Goal: Transaction & Acquisition: Book appointment/travel/reservation

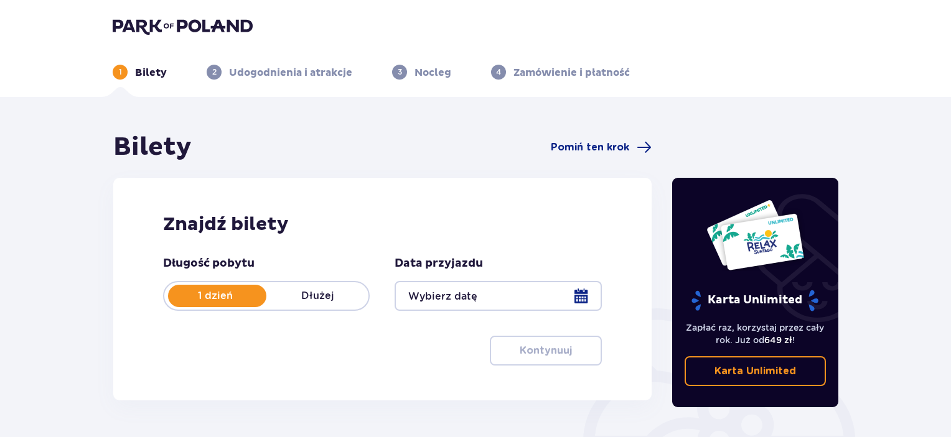
click at [581, 298] on div at bounding box center [497, 296] width 207 height 30
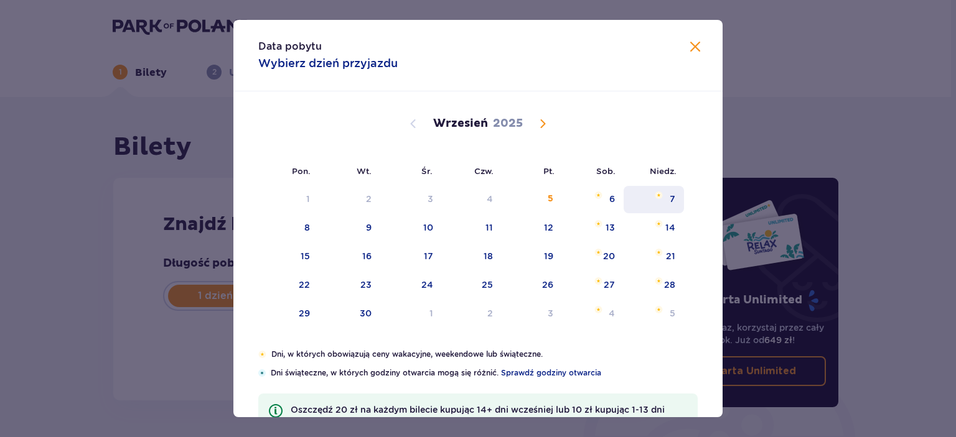
click at [669, 194] on div "7" at bounding box center [672, 199] width 6 height 12
type input "[DATE]"
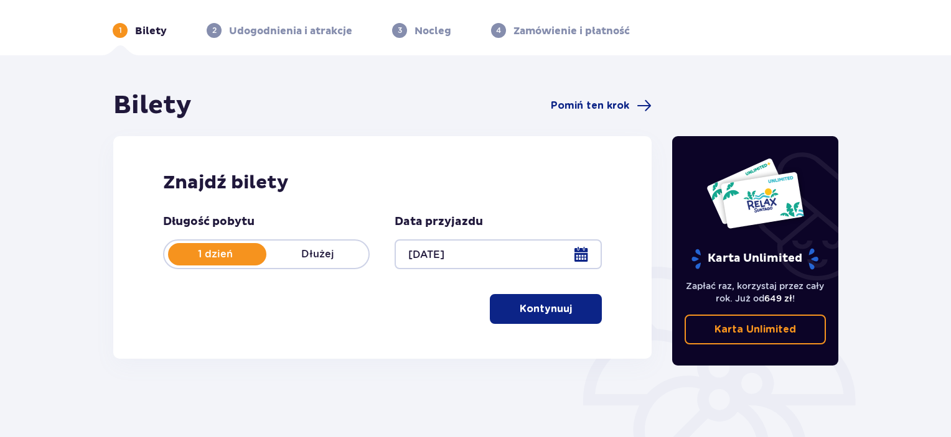
scroll to position [62, 0]
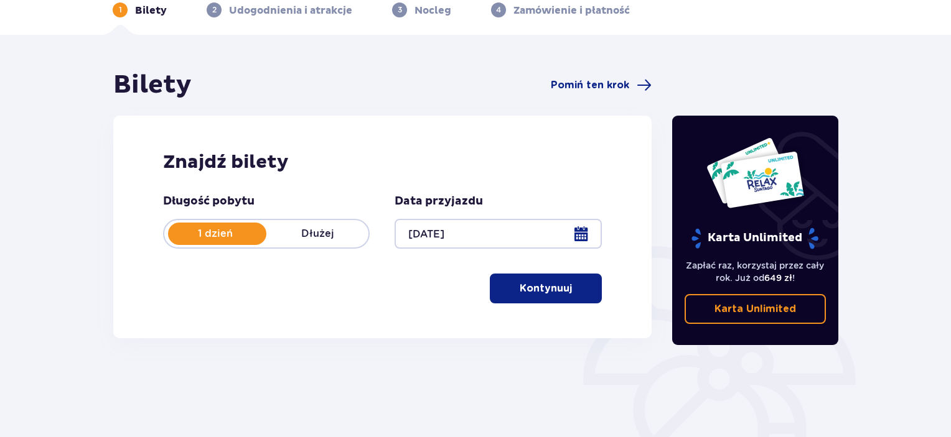
click at [543, 298] on button "Kontynuuj" at bounding box center [546, 289] width 112 height 30
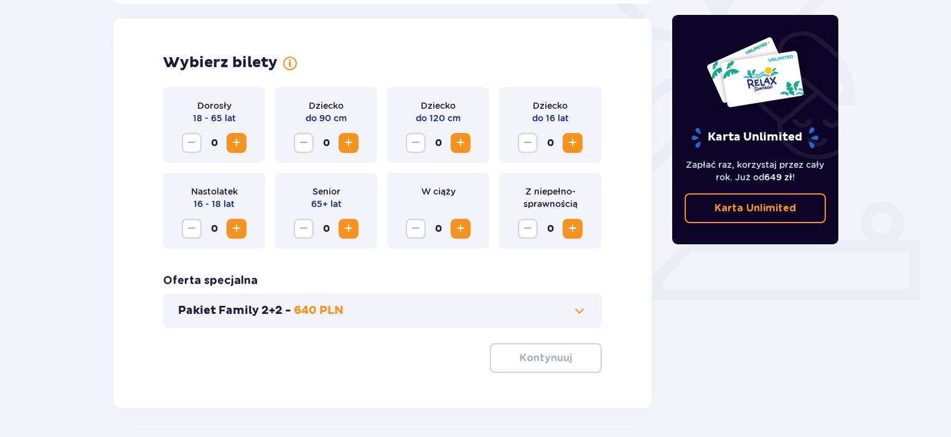
scroll to position [346, 0]
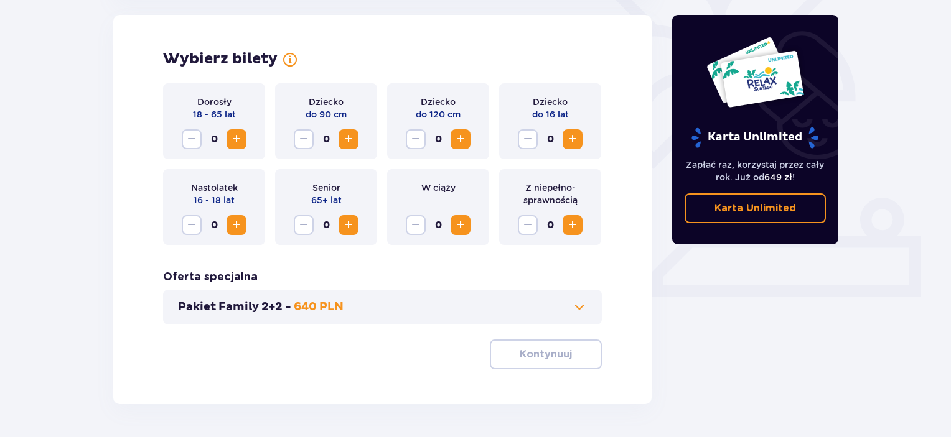
click at [227, 136] on button "Increase" at bounding box center [236, 139] width 20 height 20
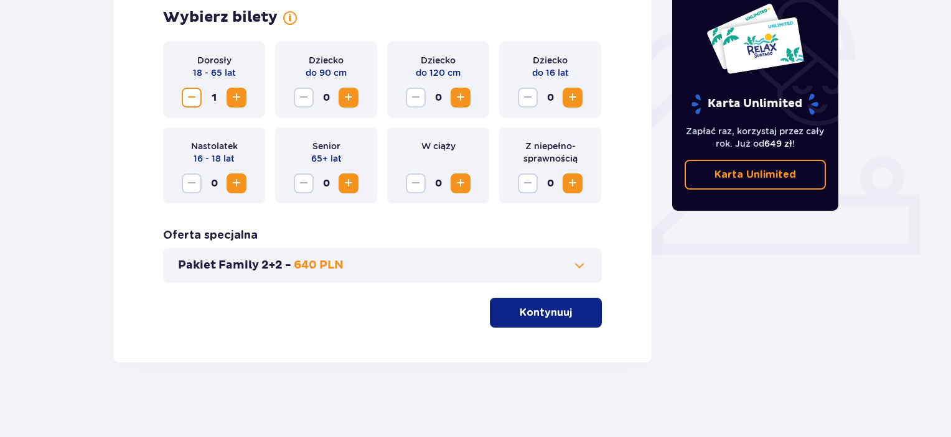
click at [523, 310] on p "Kontynuuj" at bounding box center [545, 313] width 52 height 14
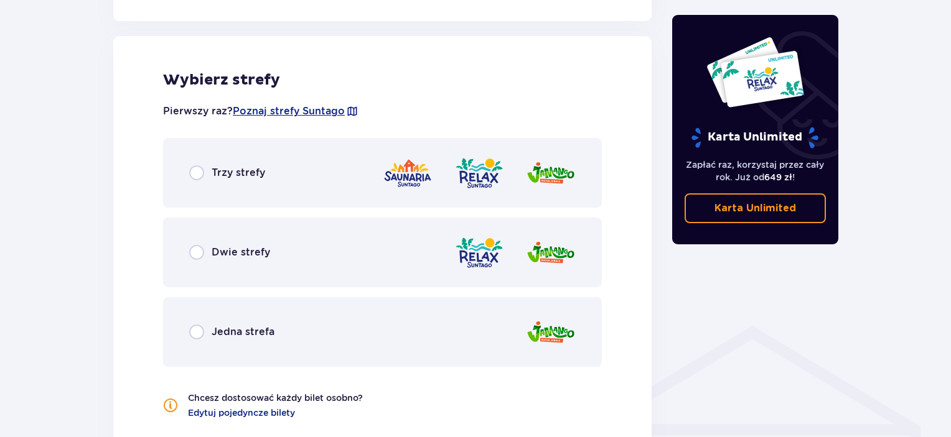
scroll to position [691, 0]
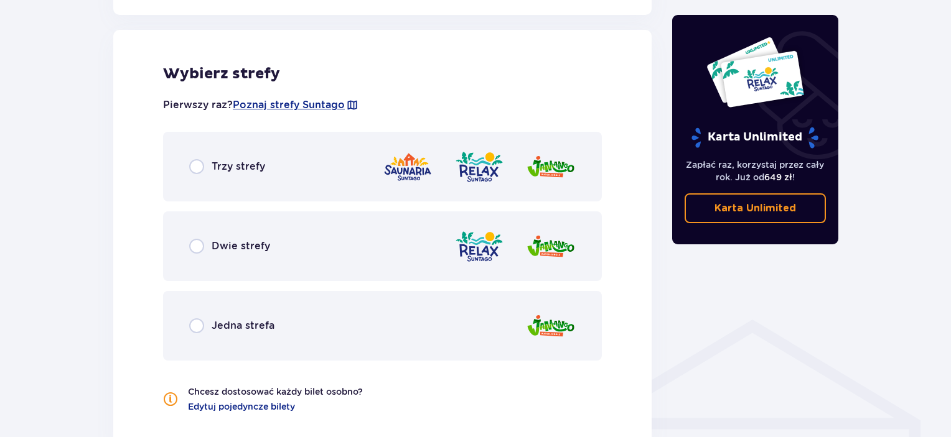
click at [350, 169] on div "Trzy strefy" at bounding box center [382, 167] width 439 height 70
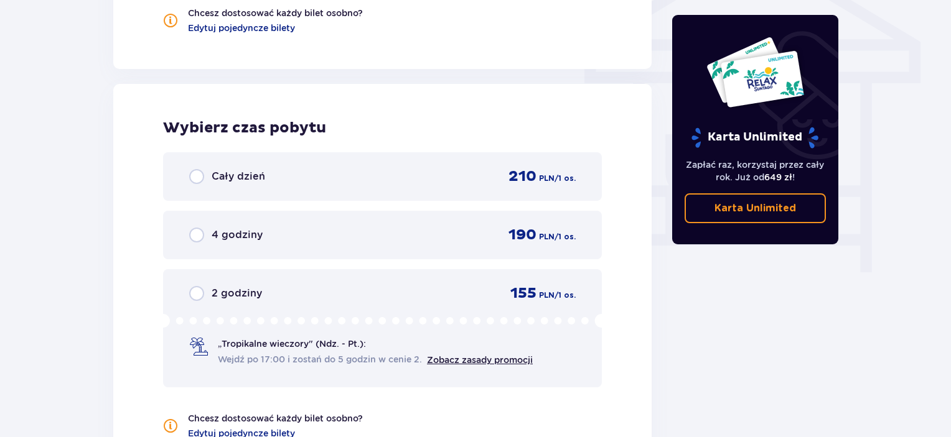
scroll to position [1124, 0]
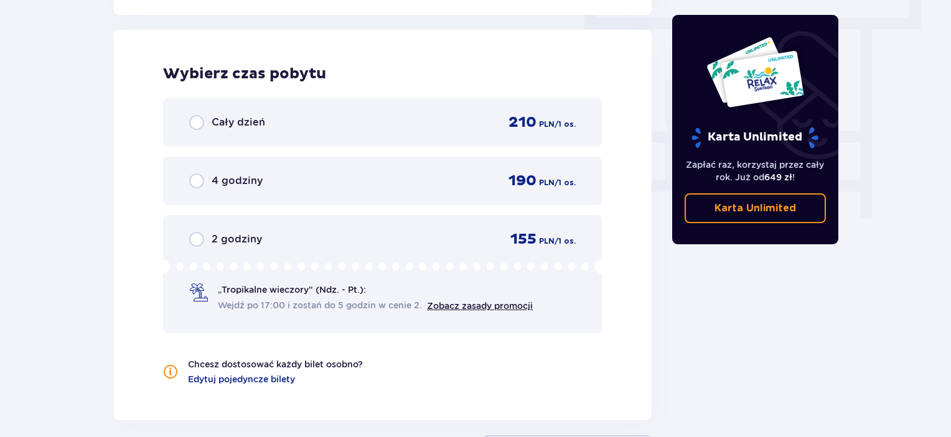
click at [345, 182] on div "4 godziny 190 PLN / 1 os." at bounding box center [382, 181] width 386 height 19
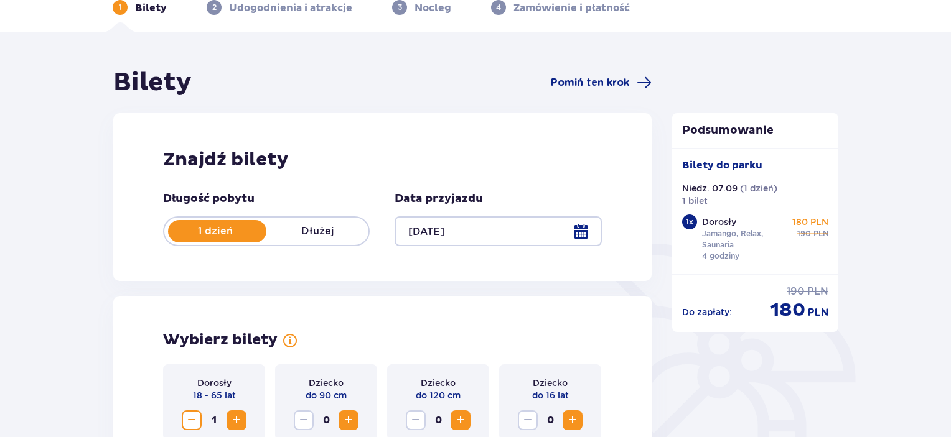
scroll to position [299, 0]
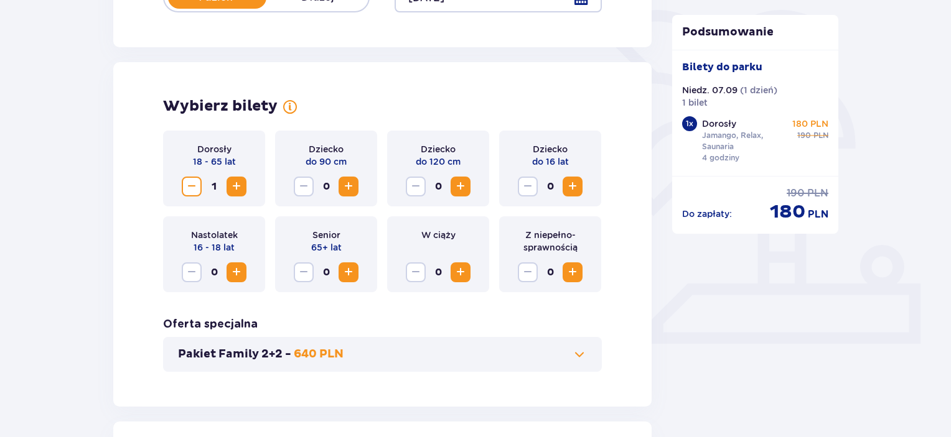
click at [453, 345] on div "Pakiet Family 2+2 - 640 PLN" at bounding box center [382, 354] width 439 height 35
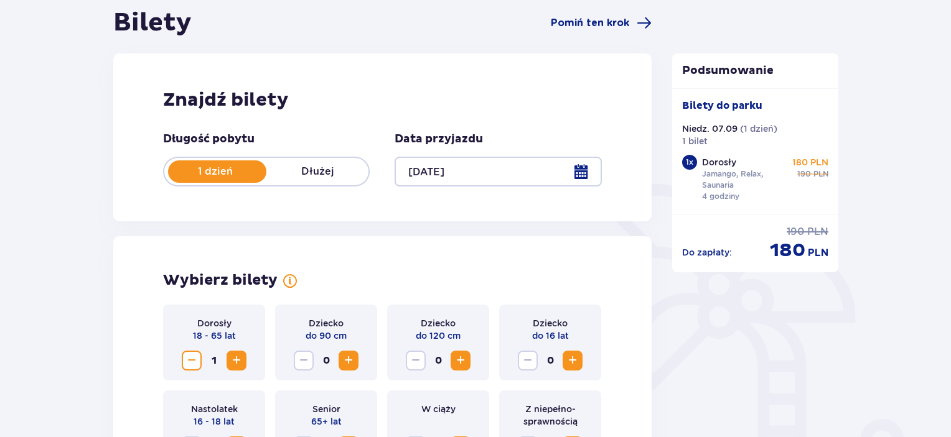
scroll to position [0, 0]
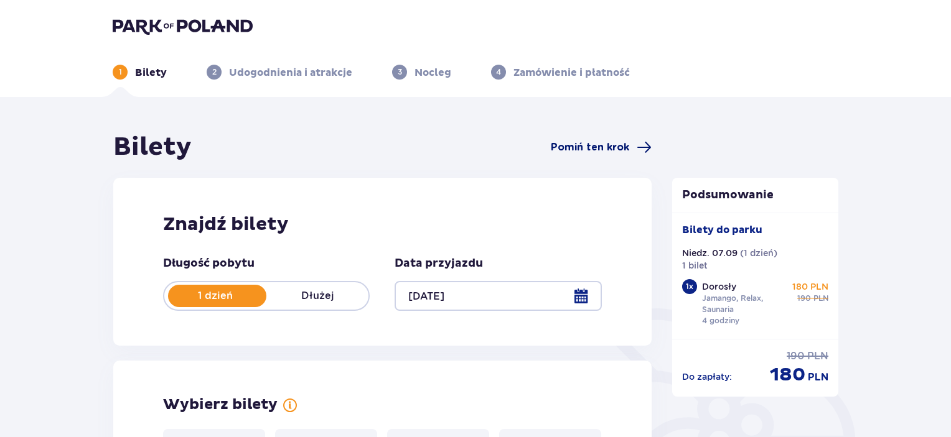
click at [586, 146] on span "Pomiń ten krok" at bounding box center [590, 148] width 78 height 14
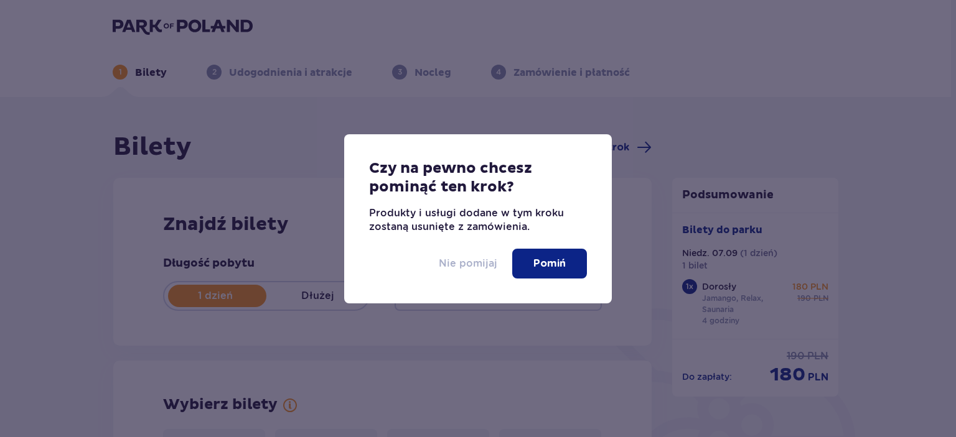
click at [471, 266] on p "Nie pomijaj" at bounding box center [468, 264] width 58 height 14
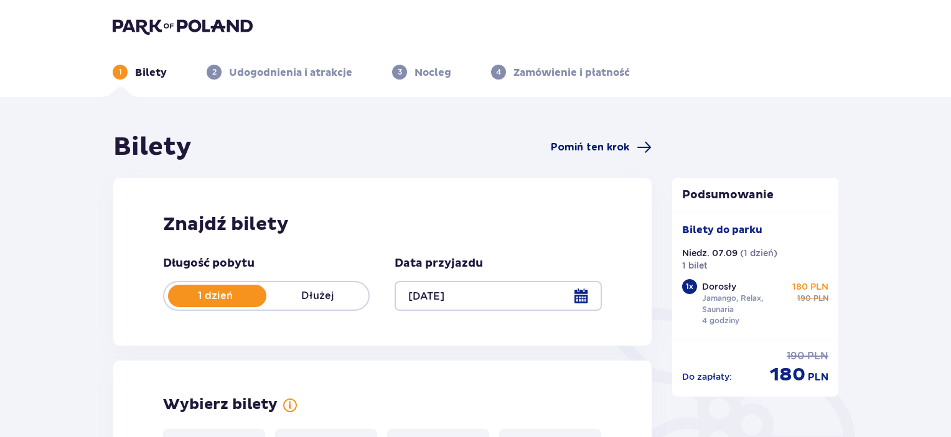
click at [612, 147] on span "Pomiń ten krok" at bounding box center [590, 148] width 78 height 14
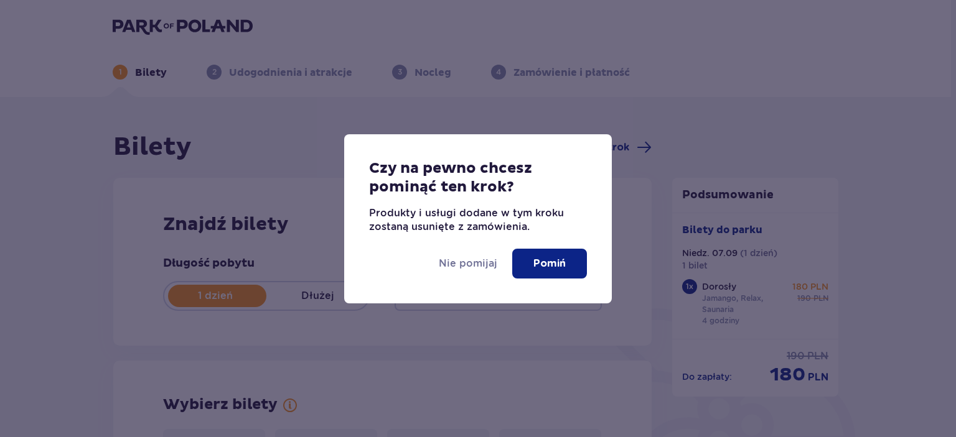
click at [555, 271] on button "Pomiń" at bounding box center [549, 264] width 75 height 30
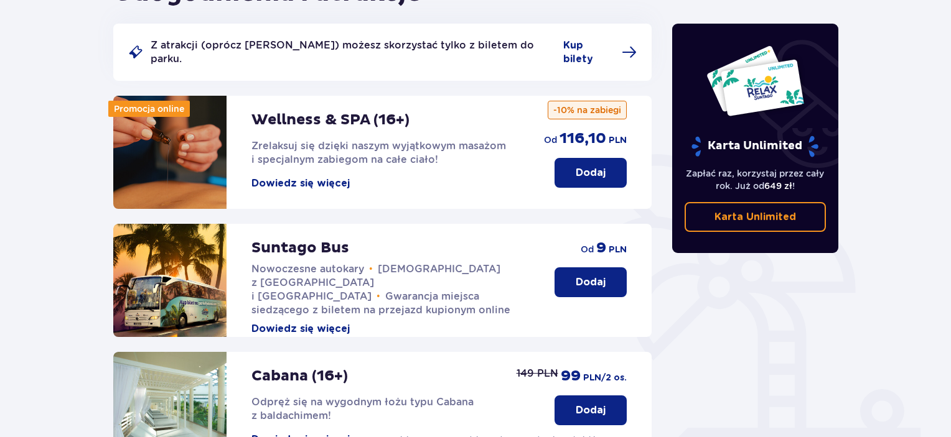
scroll to position [92, 0]
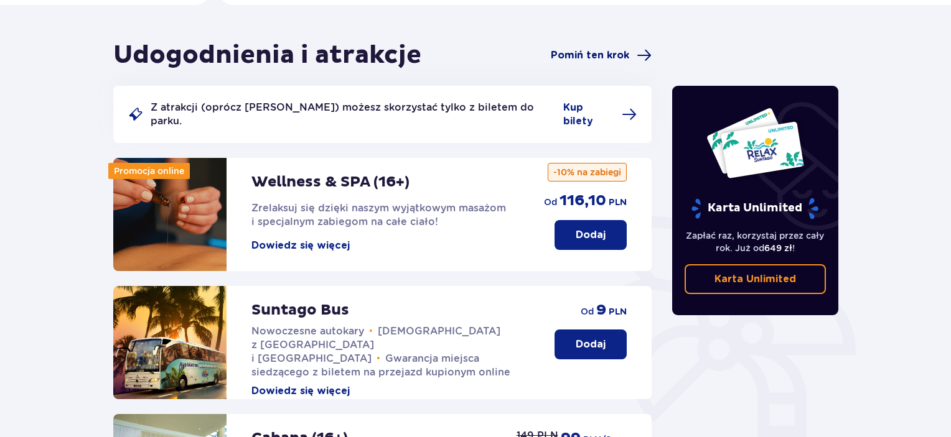
click at [600, 54] on span "Pomiń ten krok" at bounding box center [590, 56] width 78 height 14
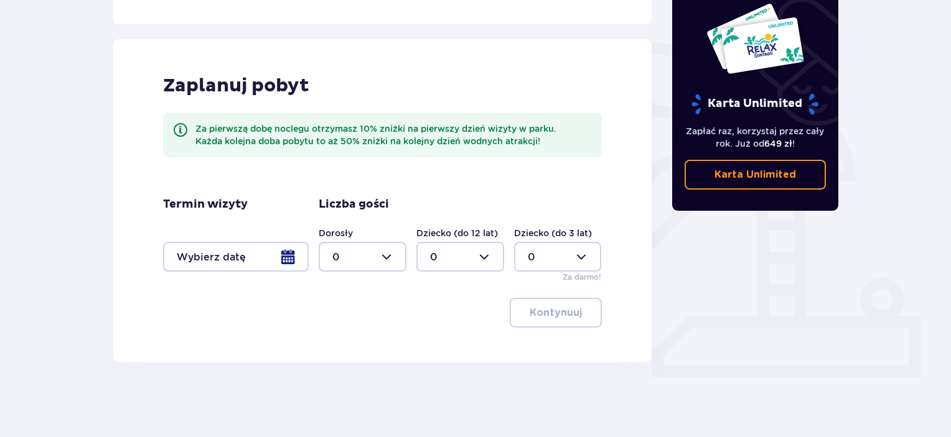
scroll to position [17, 0]
